Goal: Check status

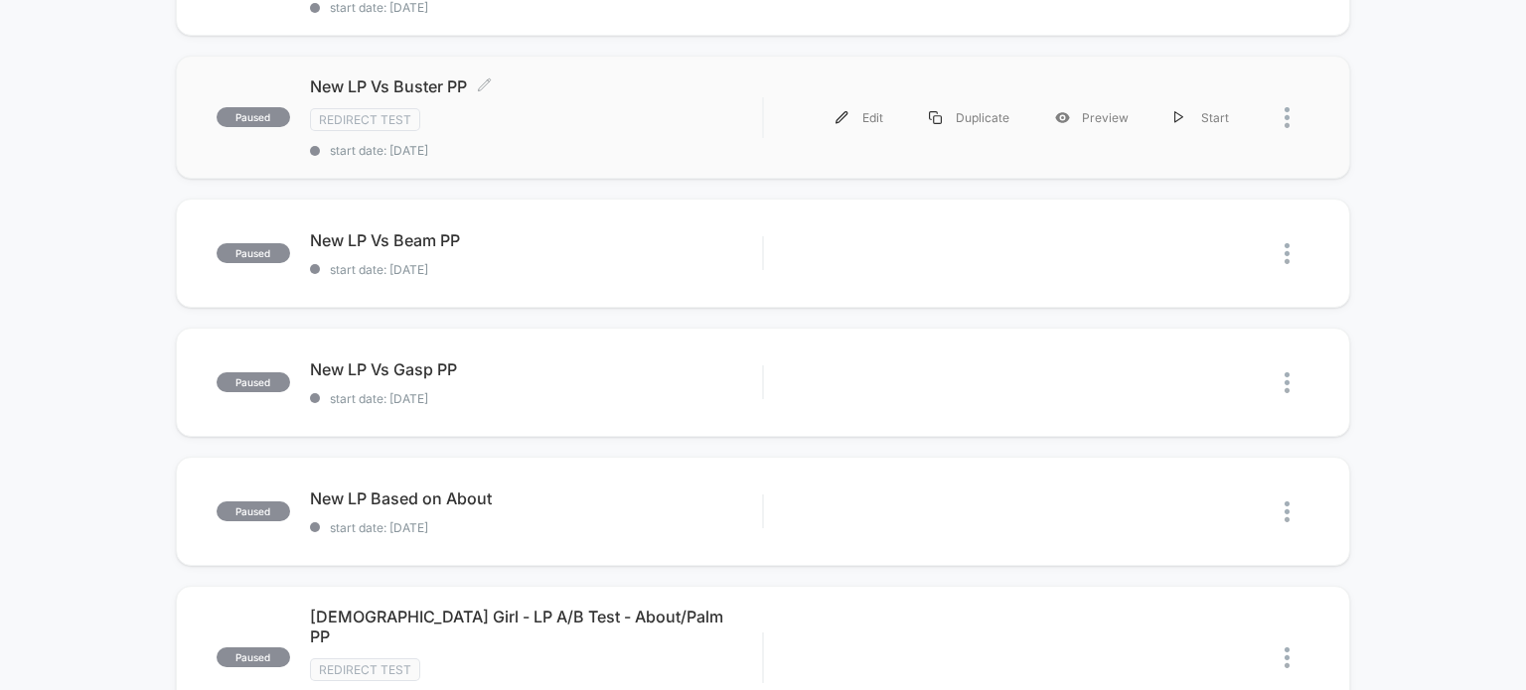
scroll to position [1239, 0]
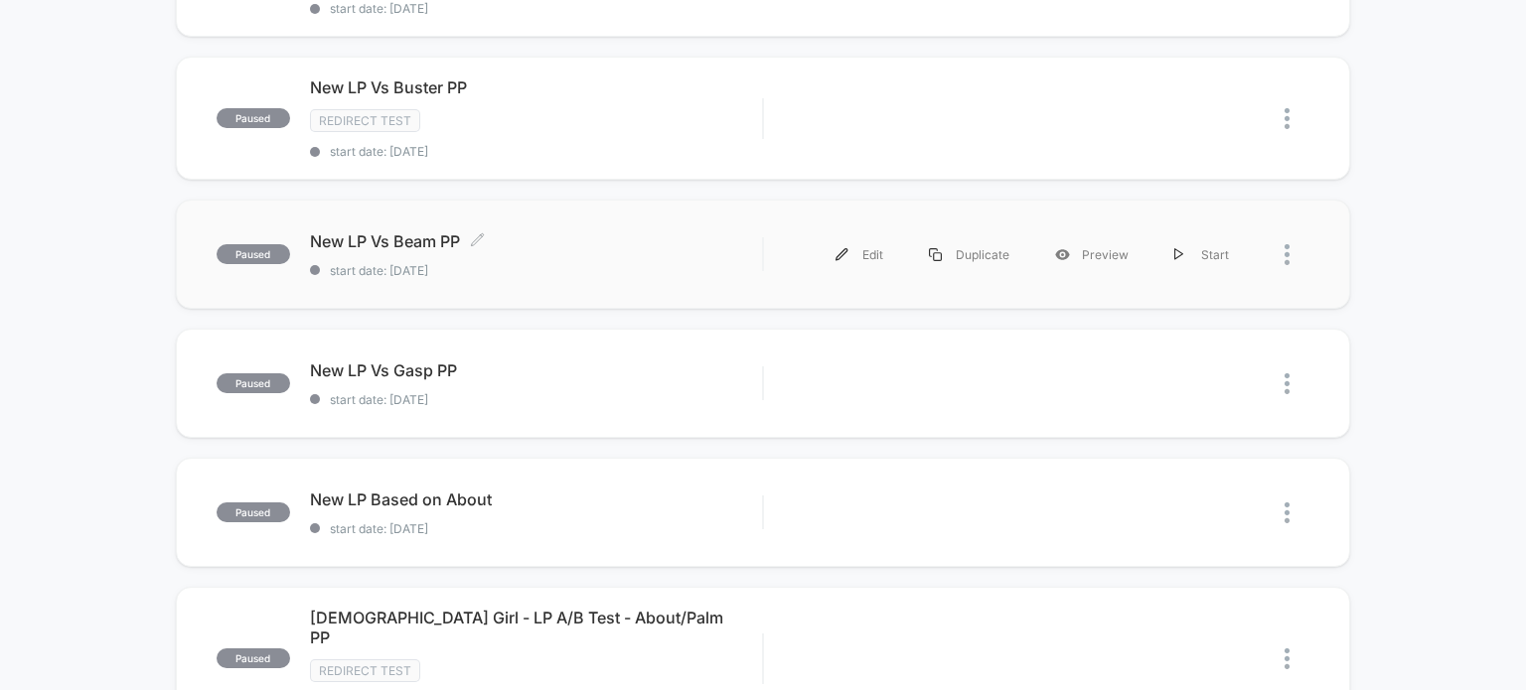
click at [553, 263] on span "start date: [DATE]" at bounding box center [536, 270] width 453 height 15
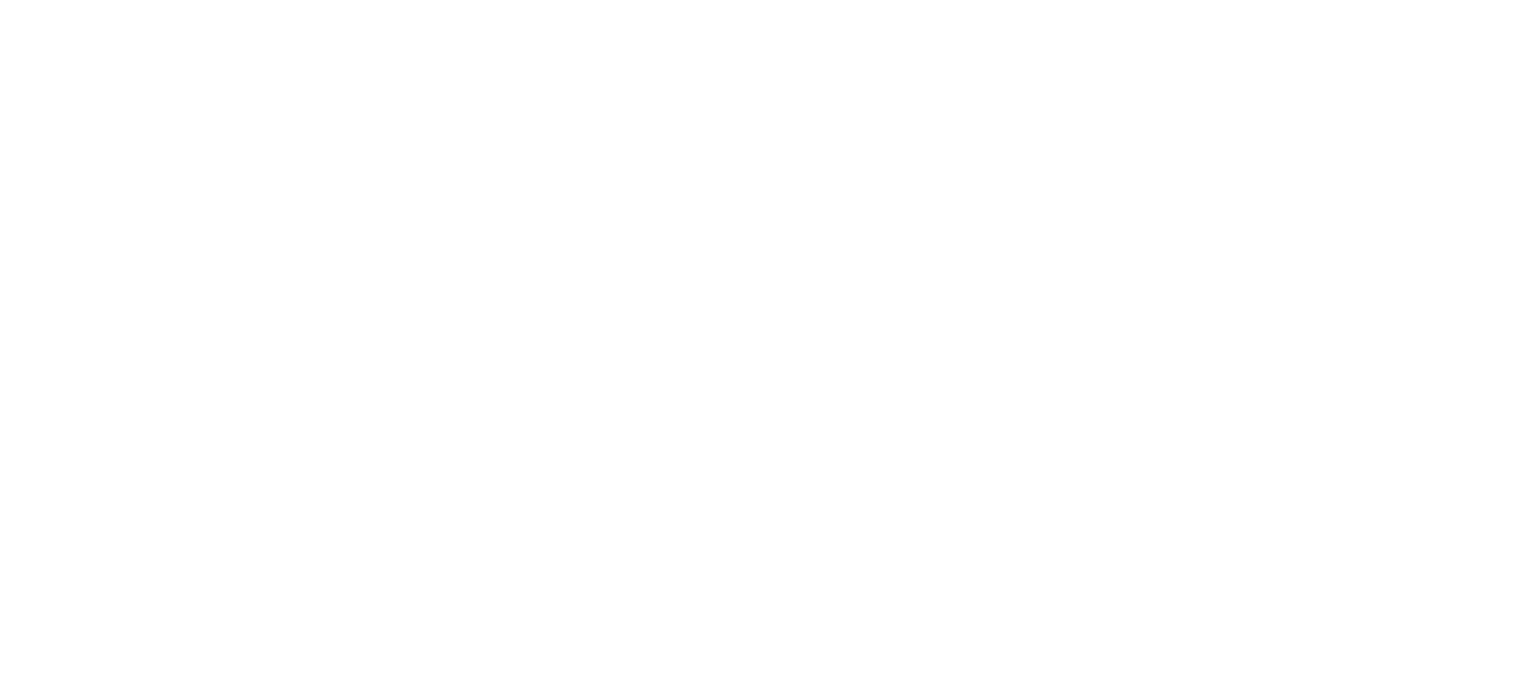
click at [369, 8] on html "Navigated to My Experiences" at bounding box center [763, 4] width 1526 height 8
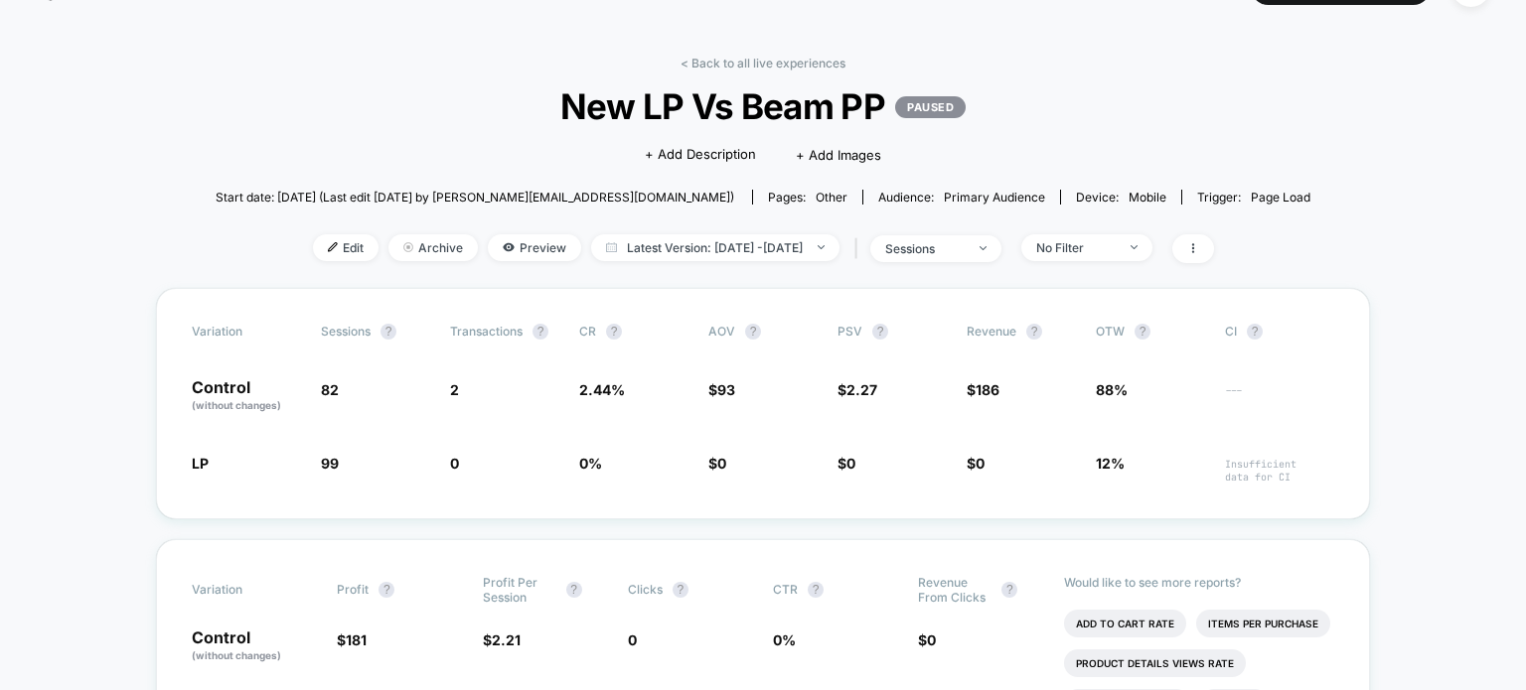
scroll to position [48, 0]
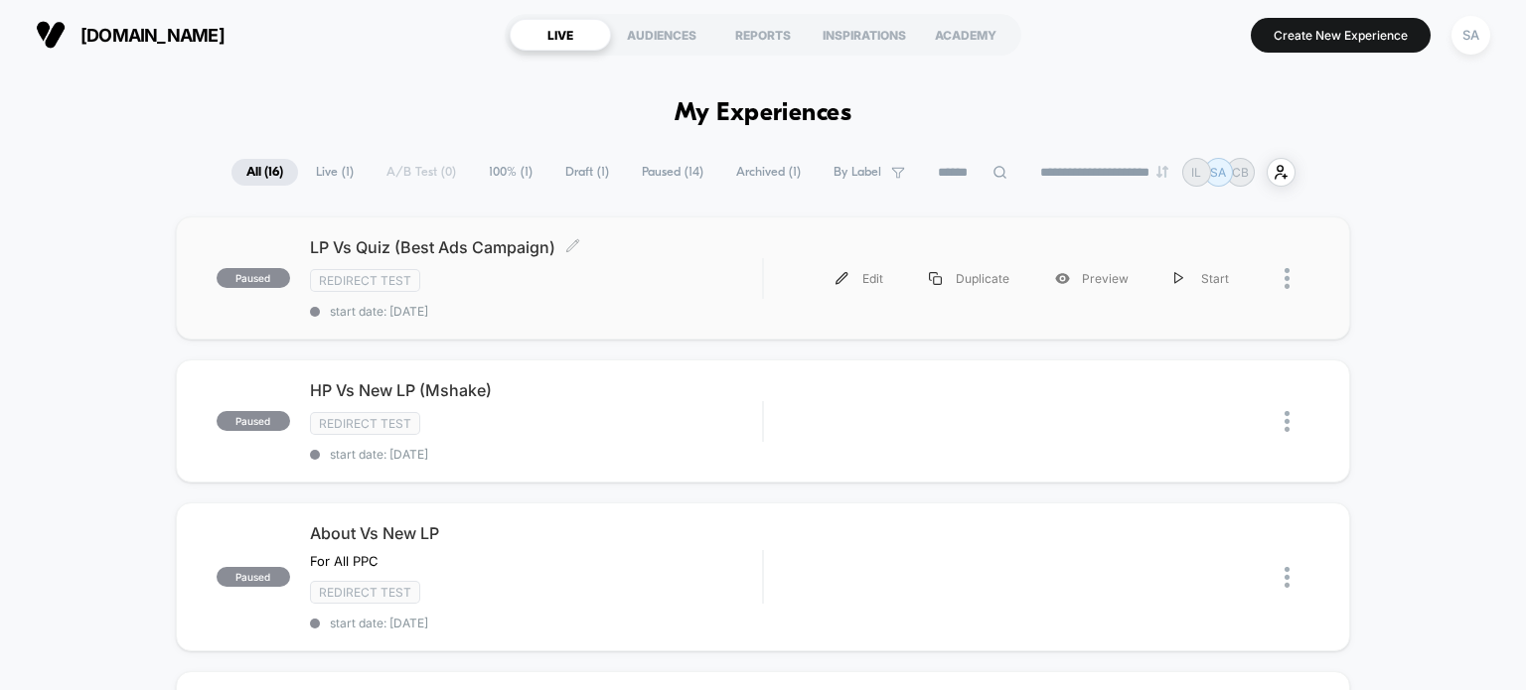
click at [270, 275] on span "paused" at bounding box center [253, 278] width 73 height 20
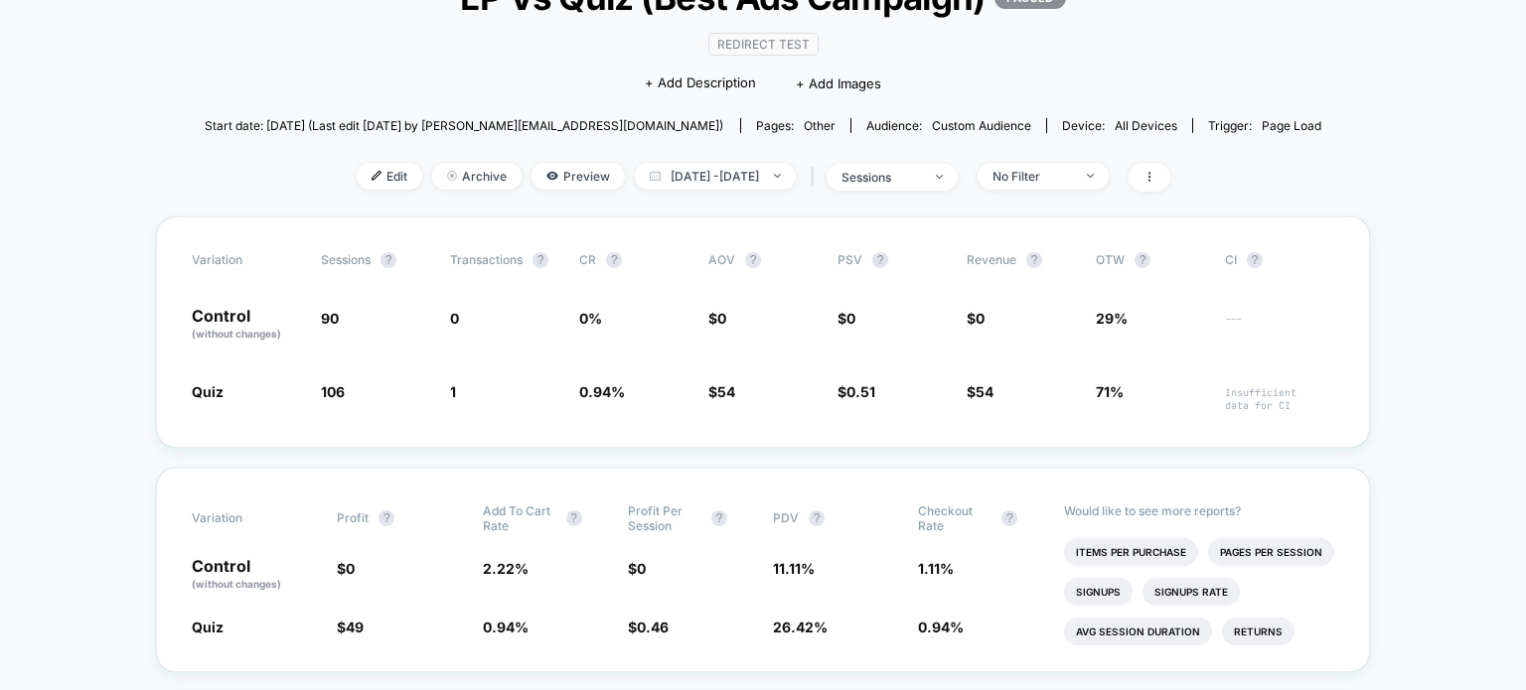
scroll to position [159, 0]
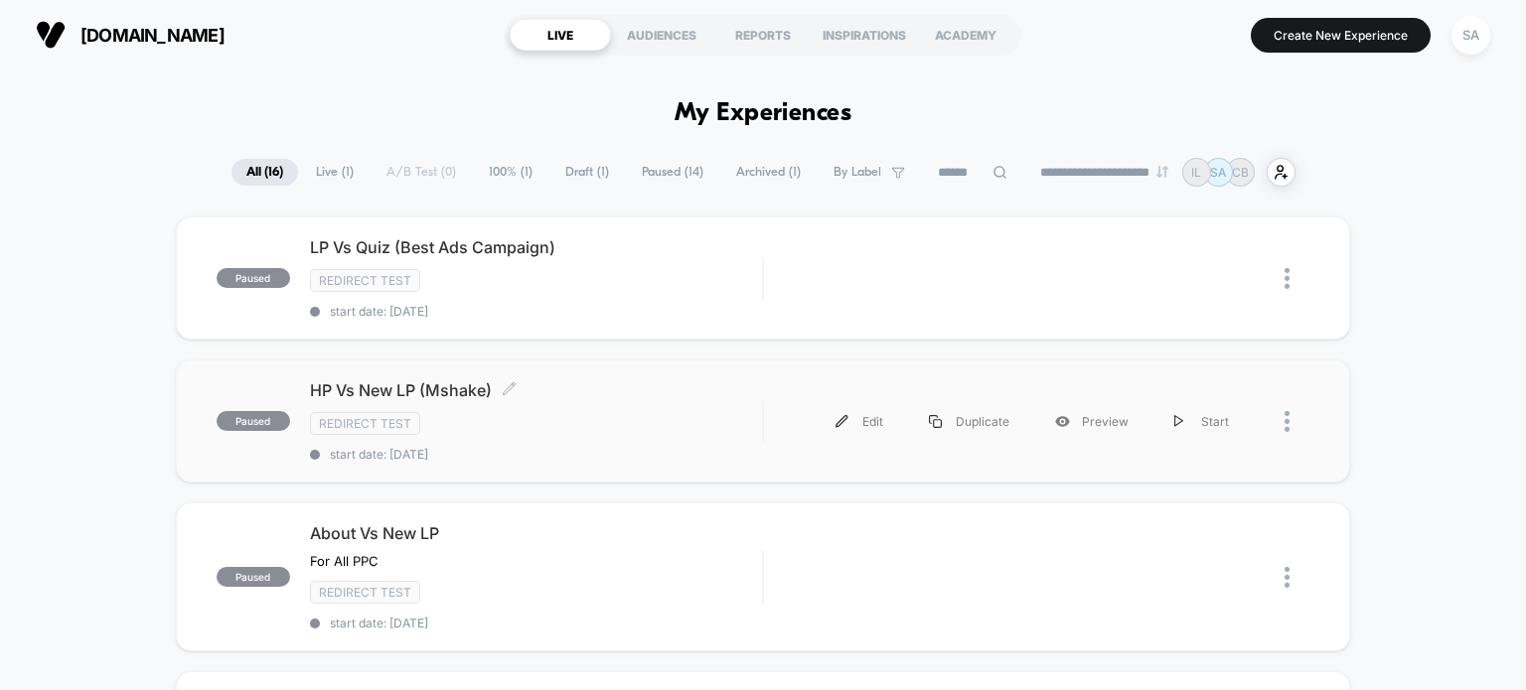
click at [579, 392] on span "HP Vs New LP (Mshake) Click to edit experience details" at bounding box center [536, 390] width 453 height 20
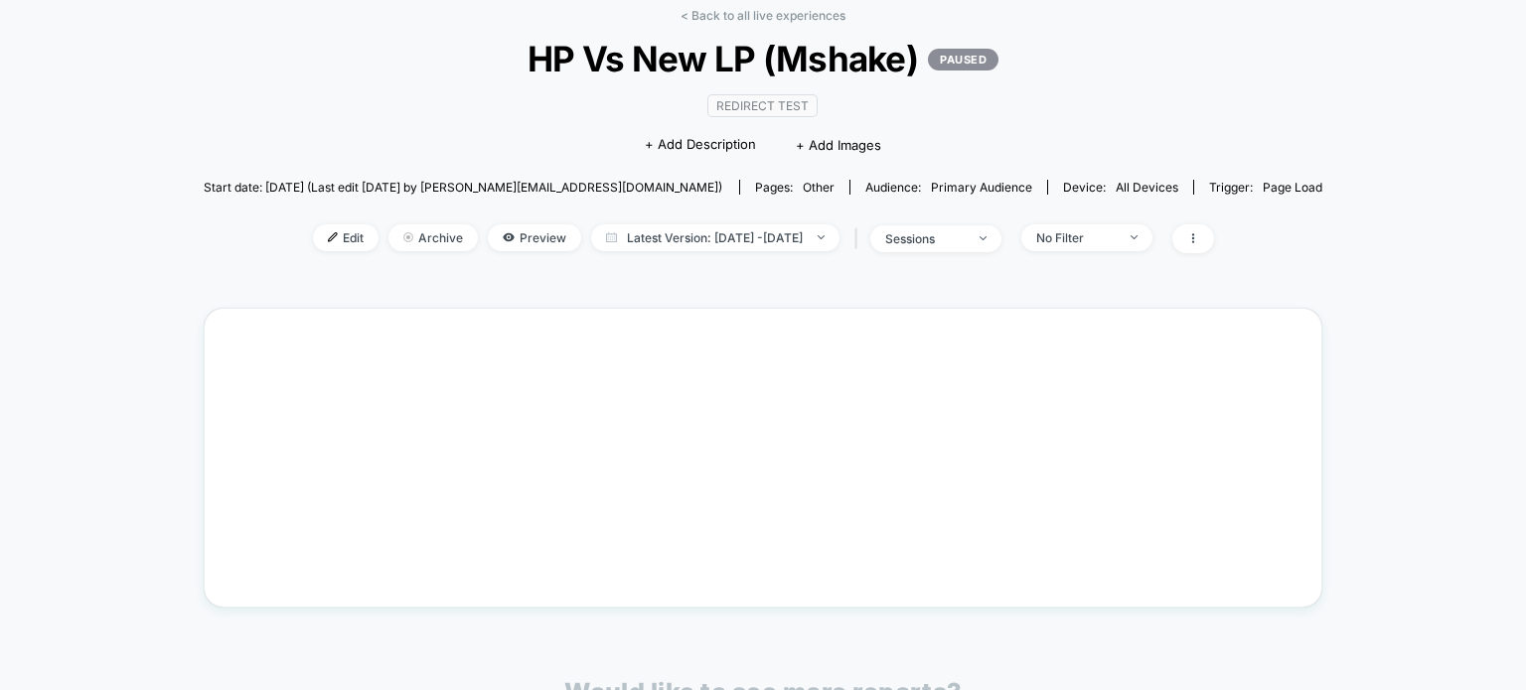
scroll to position [134, 0]
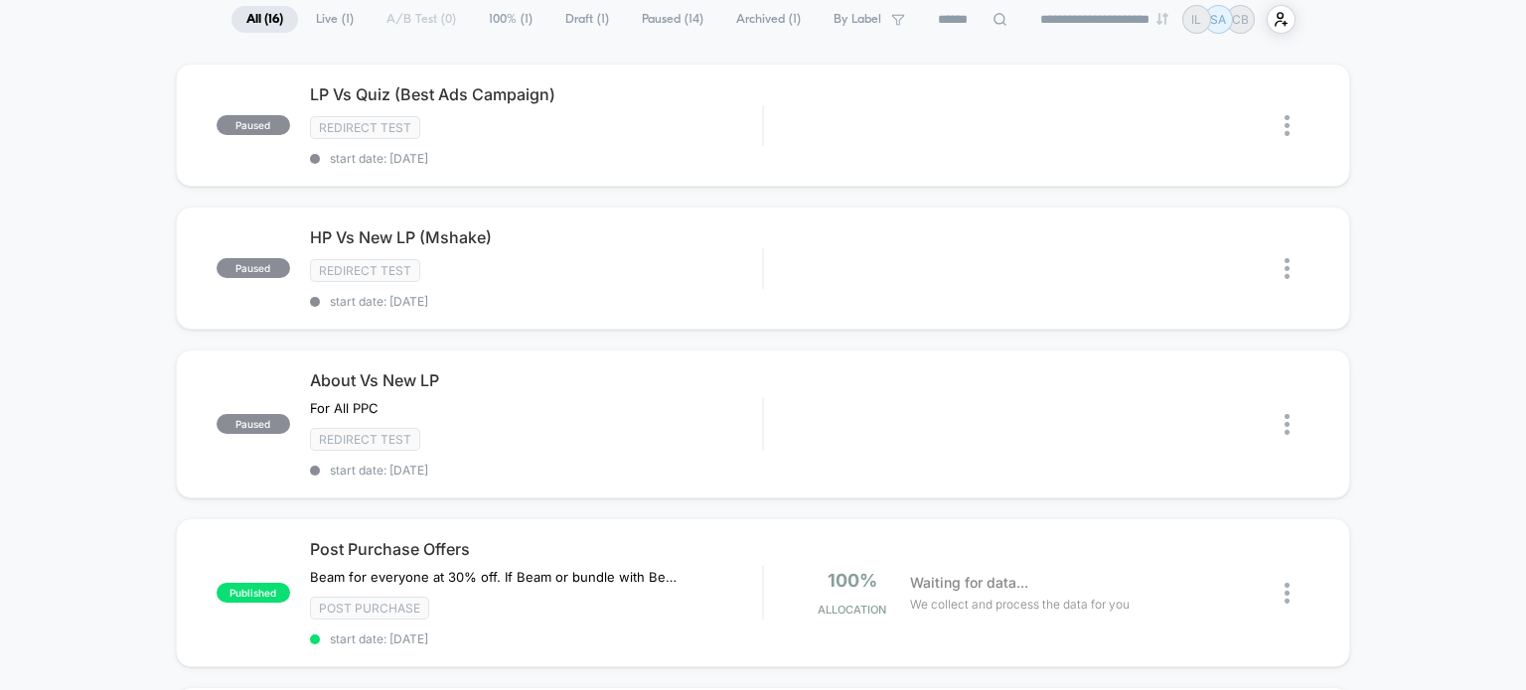
scroll to position [165, 0]
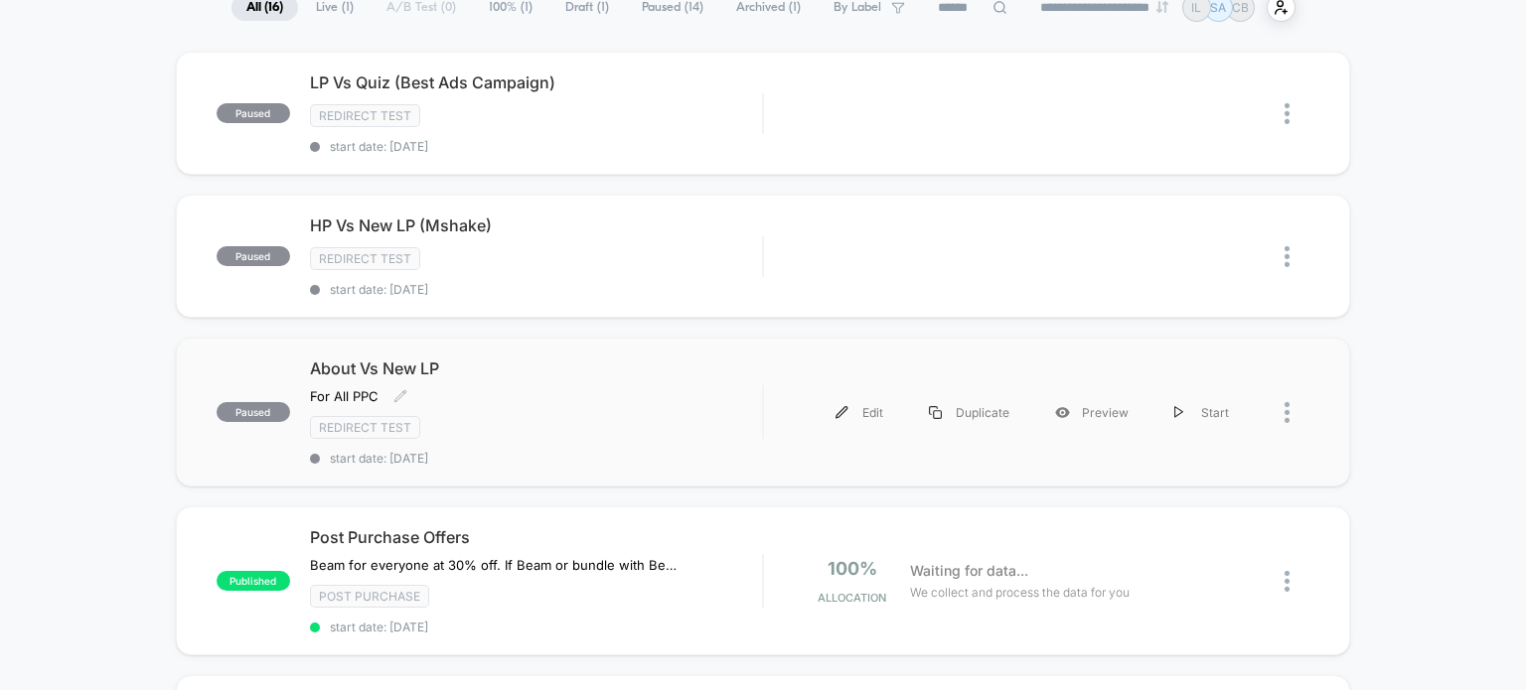
click at [556, 380] on div "About Vs New LP For All PPC Click to edit experience details For All PPC Redire…" at bounding box center [536, 412] width 453 height 107
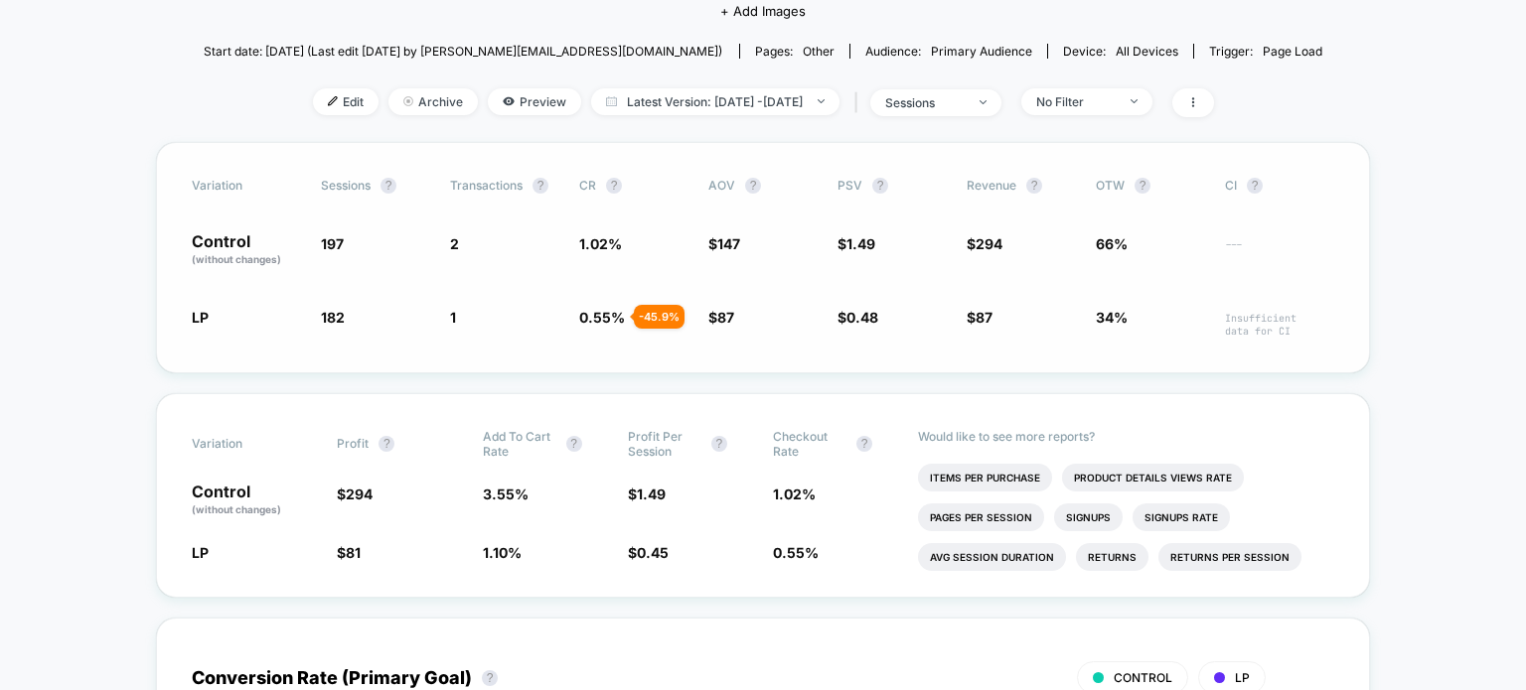
scroll to position [330, 0]
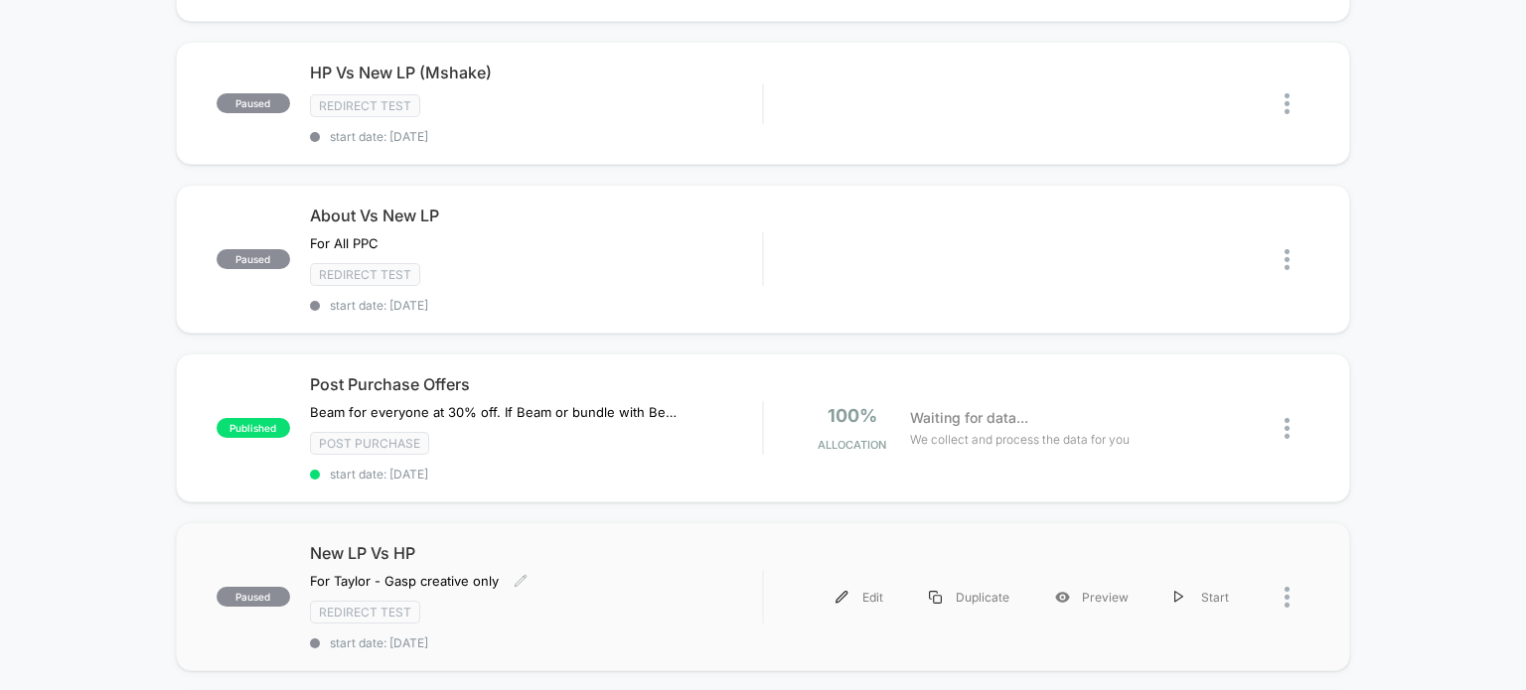
scroll to position [416, 0]
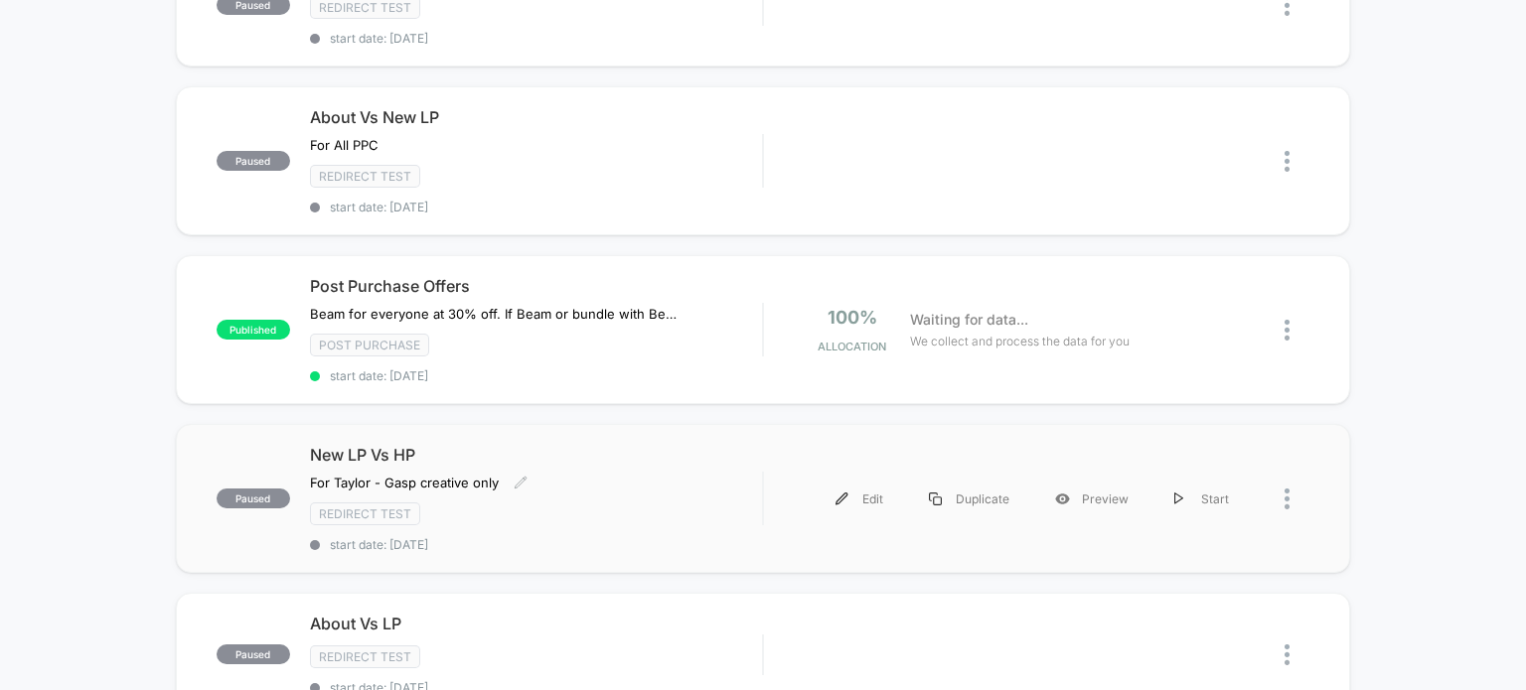
click at [354, 445] on span "New LP Vs HP" at bounding box center [536, 455] width 453 height 20
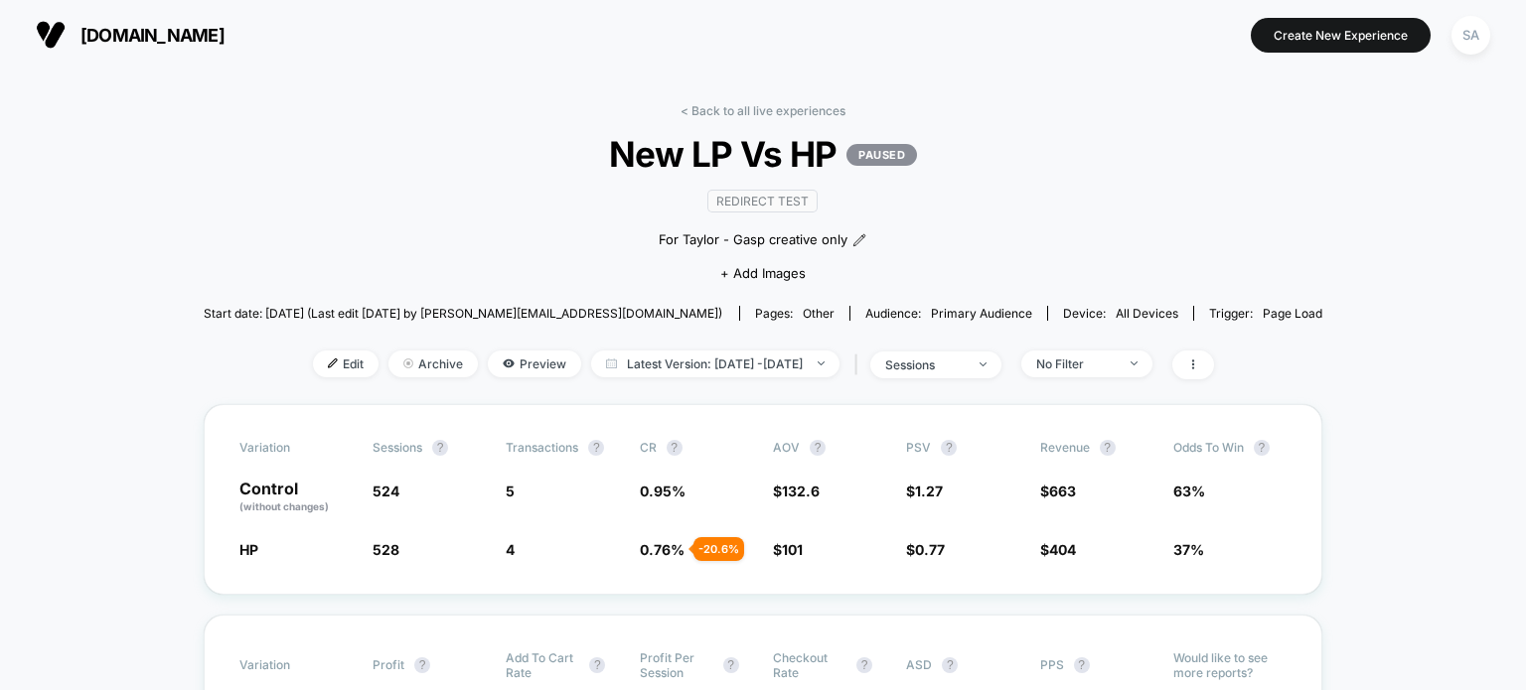
scroll to position [193, 0]
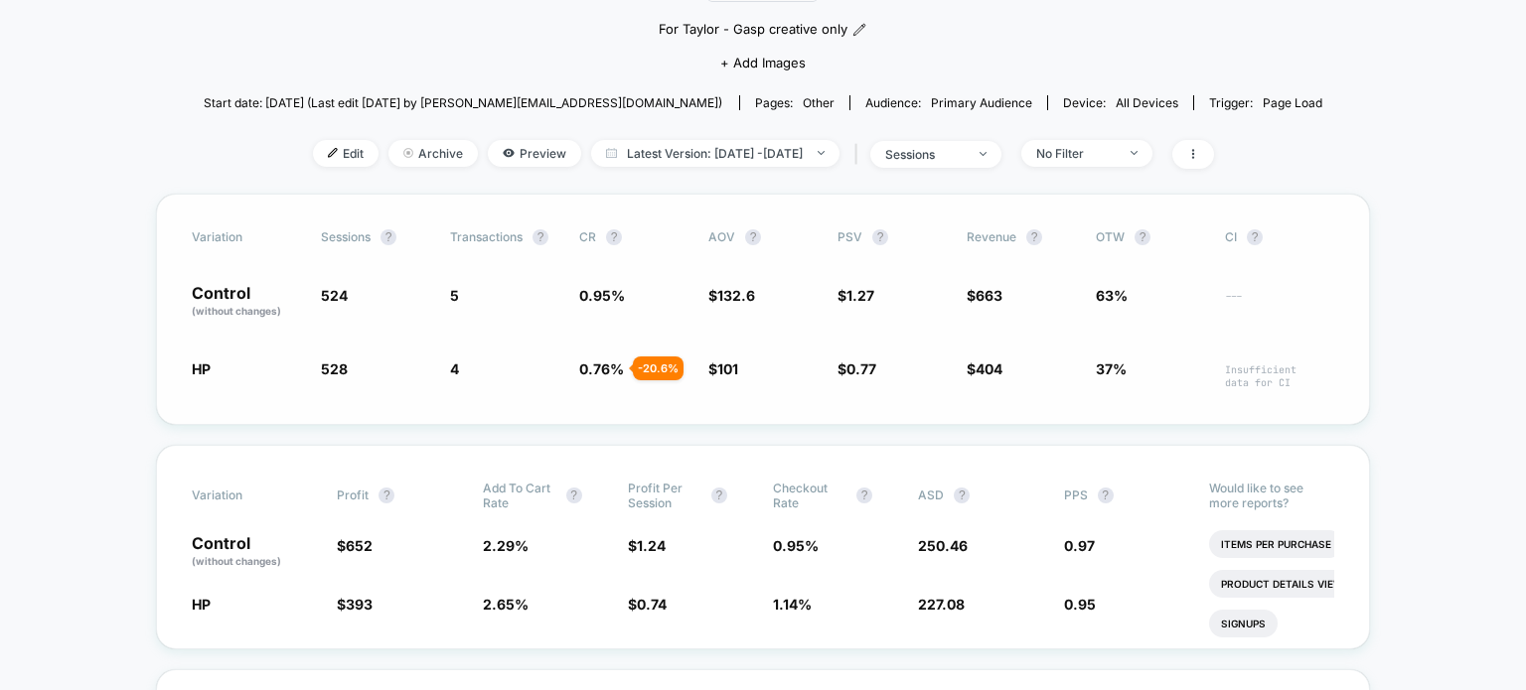
scroll to position [211, 0]
drag, startPoint x: 633, startPoint y: 300, endPoint x: 556, endPoint y: 298, distance: 76.5
click at [556, 298] on div "Control (without changes) 524 5 0.95 % $ 132.6 $ 1.27 $ 663 63% ---" at bounding box center [763, 302] width 1142 height 34
drag, startPoint x: 755, startPoint y: 293, endPoint x: 656, endPoint y: 328, distance: 105.2
click at [656, 328] on div "Variation Sessions ? Transactions ? CR ? AOV ? PSV ? Revenue ? OTW ? CI ? Contr…" at bounding box center [763, 309] width 1214 height 231
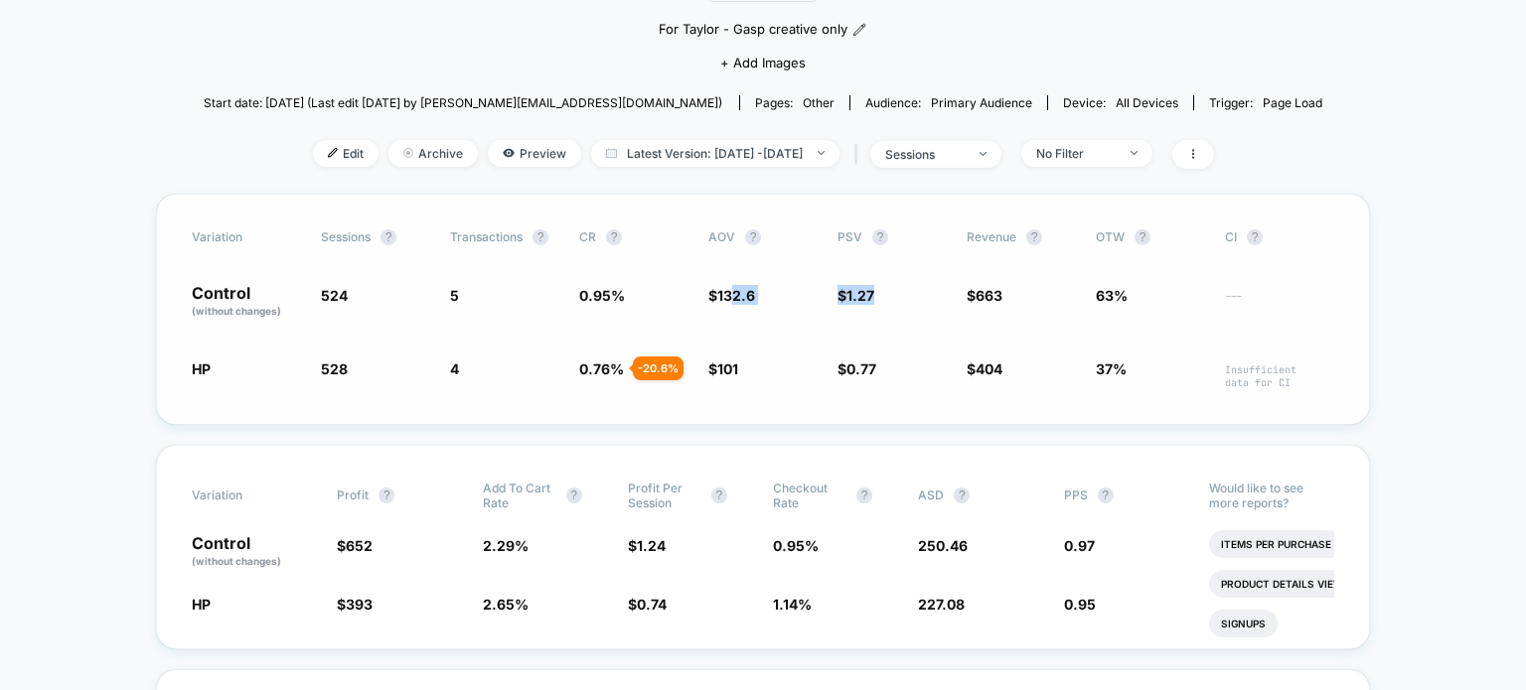
drag, startPoint x: 882, startPoint y: 293, endPoint x: 723, endPoint y: 286, distance: 159.1
click at [723, 286] on div "Control (without changes) 524 5 0.95 % $ 132.6 $ 1.27 $ 663 63% ---" at bounding box center [763, 302] width 1142 height 34
drag, startPoint x: 1085, startPoint y: 310, endPoint x: 1180, endPoint y: 274, distance: 101.8
click at [1180, 274] on div "Variation Sessions ? Transactions ? CR ? AOV ? PSV ? Revenue ? OTW ? CI ? Contr…" at bounding box center [763, 309] width 1214 height 231
click at [1074, 551] on span "0.97" at bounding box center [1079, 545] width 31 height 17
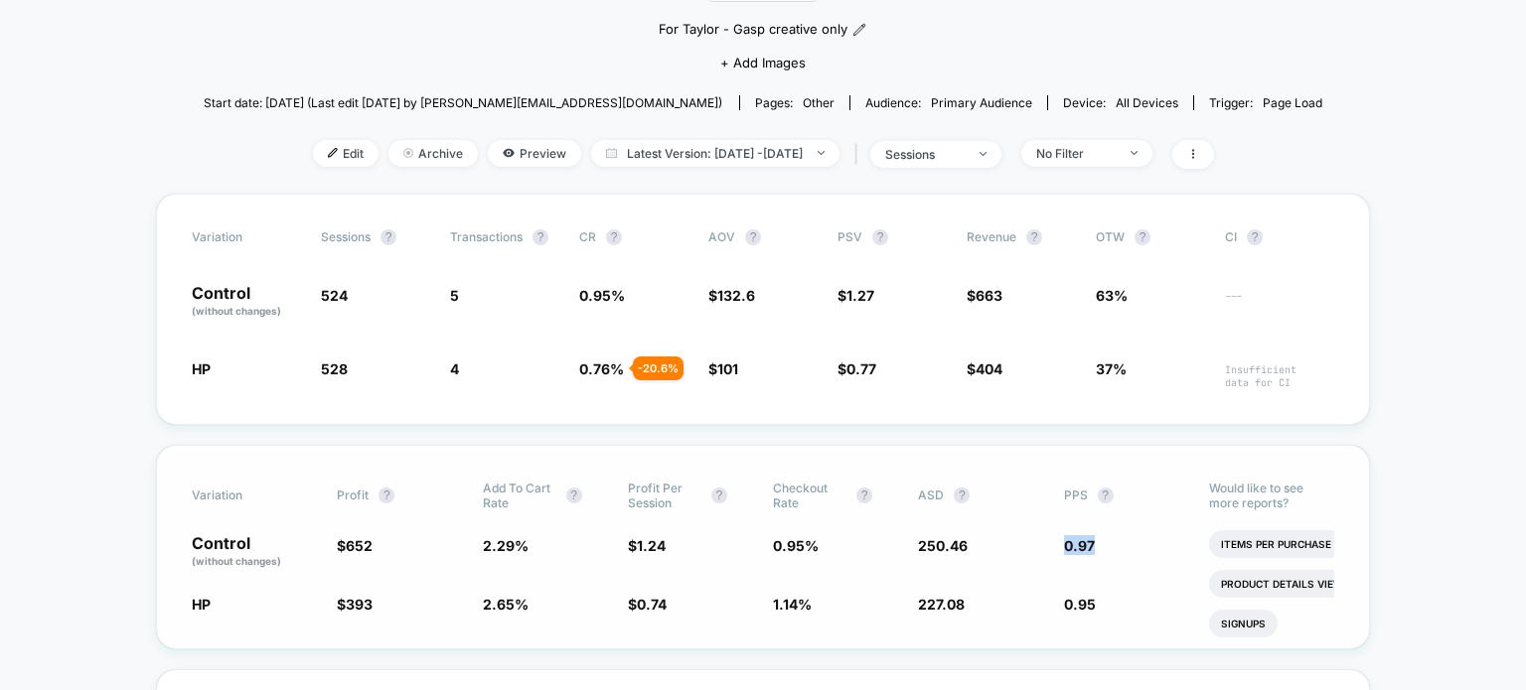
click at [1074, 551] on span "0.97" at bounding box center [1079, 545] width 31 height 17
click at [945, 548] on span "250.46" at bounding box center [943, 545] width 50 height 17
drag, startPoint x: 946, startPoint y: 80, endPoint x: 1037, endPoint y: 74, distance: 91.6
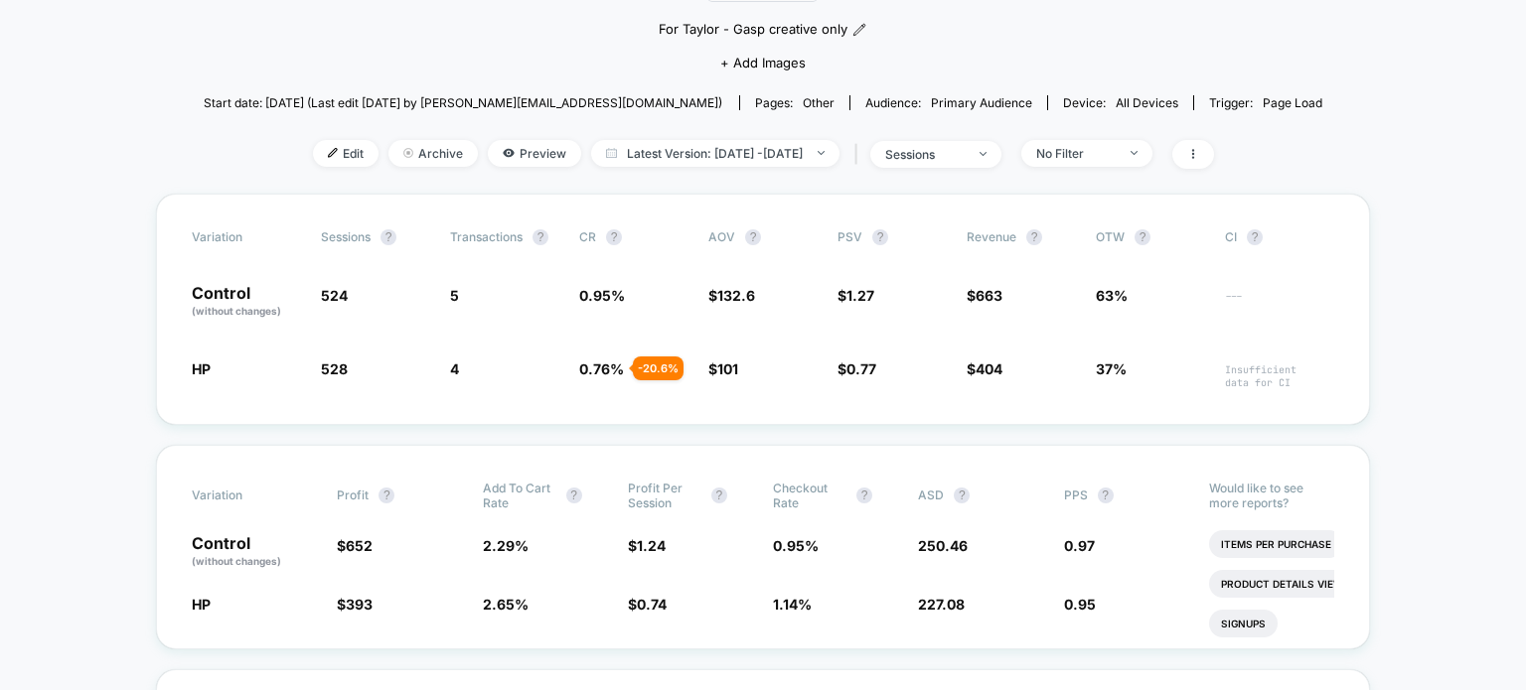
click at [1037, 74] on div "Redirect Test For [PERSON_NAME] - Gasp creative only﻿ Click to edit experience …" at bounding box center [762, 24] width 671 height 121
